Goal: Transaction & Acquisition: Purchase product/service

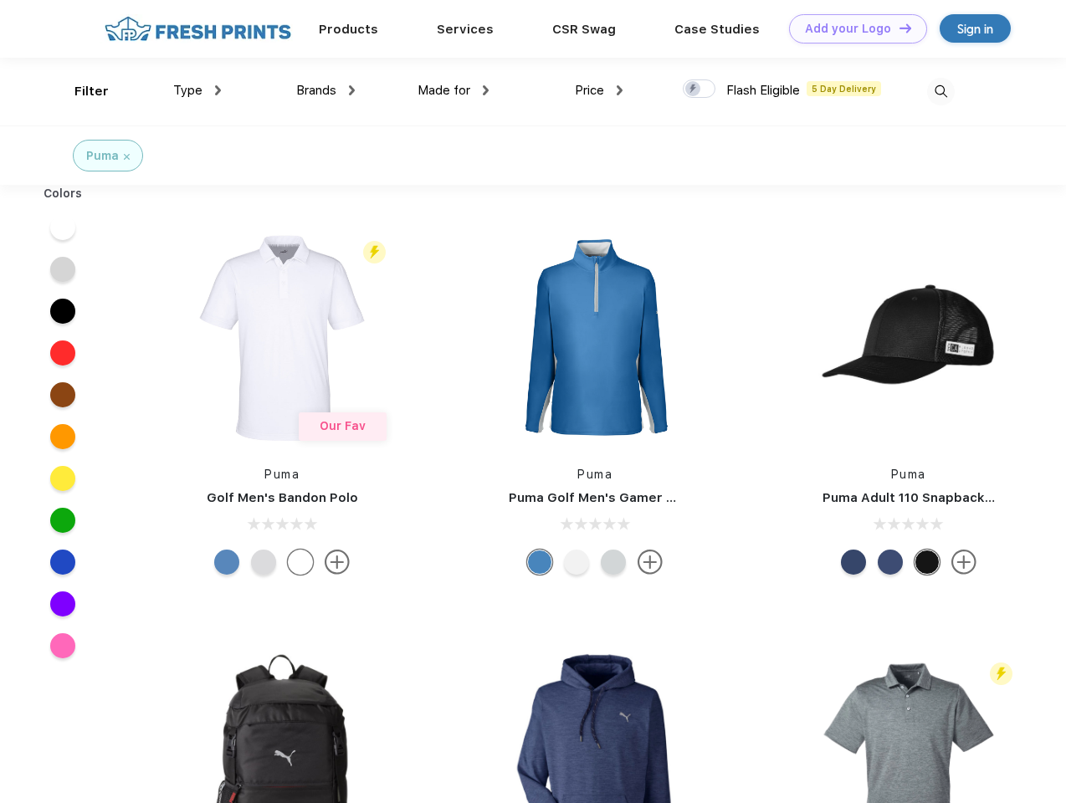
click at [852, 28] on link "Add your Logo Design Tool" at bounding box center [858, 28] width 138 height 29
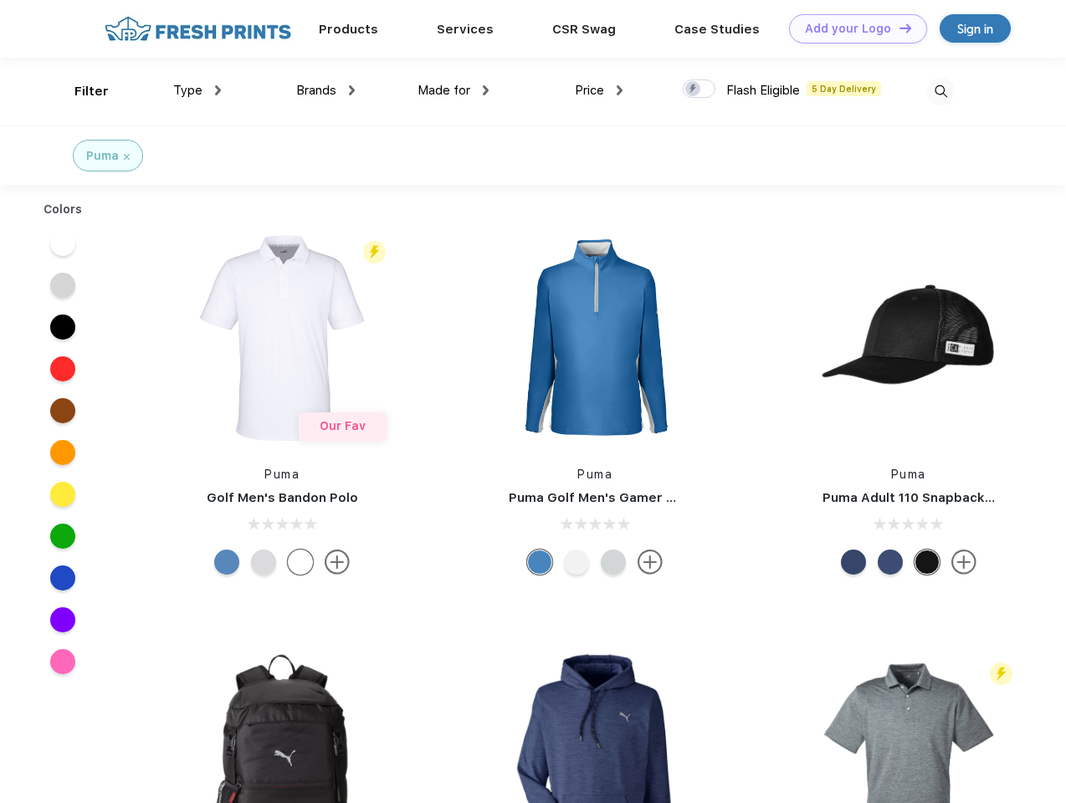
click at [0, 0] on div "Design Tool" at bounding box center [0, 0] width 0 height 0
click at [898, 28] on link "Add your Logo Design Tool" at bounding box center [858, 28] width 138 height 29
click at [80, 91] on div "Filter" at bounding box center [91, 91] width 34 height 19
click at [197, 90] on span "Type" at bounding box center [187, 90] width 29 height 15
click at [325, 90] on span "Brands" at bounding box center [316, 90] width 40 height 15
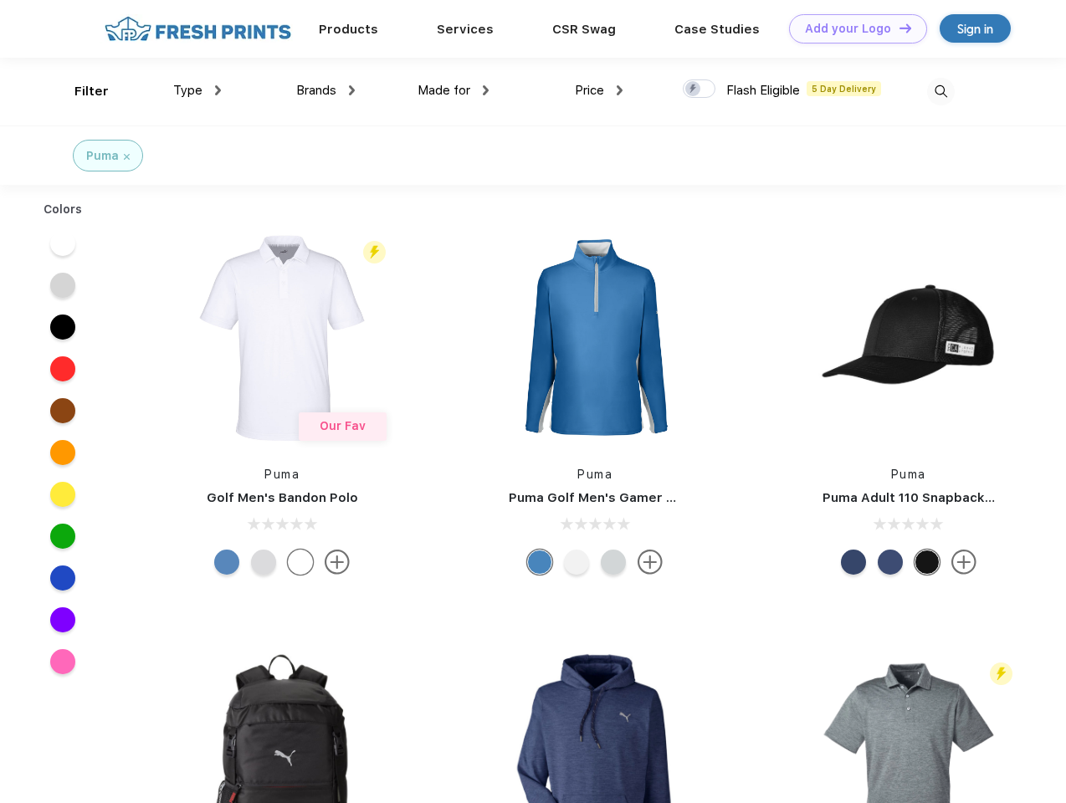
click at [453, 90] on span "Made for" at bounding box center [444, 90] width 53 height 15
click at [599, 90] on span "Price" at bounding box center [589, 90] width 29 height 15
click at [699, 90] on div at bounding box center [699, 88] width 33 height 18
click at [694, 90] on input "checkbox" at bounding box center [688, 84] width 11 height 11
click at [940, 91] on img at bounding box center [941, 92] width 28 height 28
